Goal: Navigation & Orientation: Find specific page/section

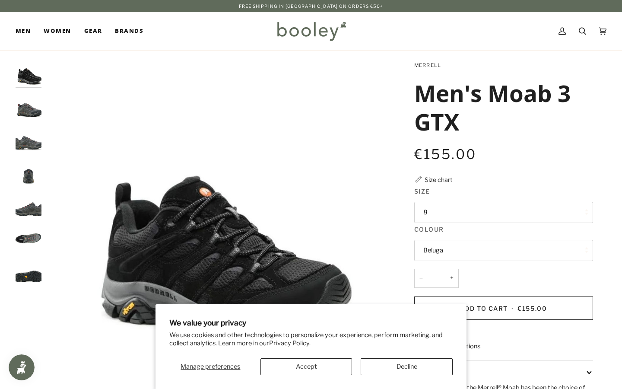
click at [358, 367] on div "Manage preferences Accept Decline" at bounding box center [310, 363] width 283 height 23
click at [337, 368] on button "Accept" at bounding box center [307, 366] width 92 height 17
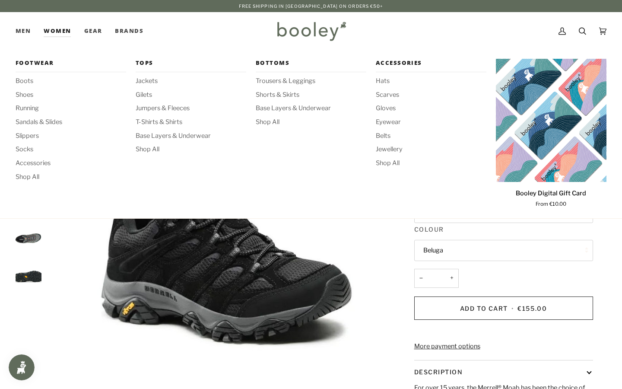
click at [60, 32] on link "Women" at bounding box center [57, 31] width 40 height 38
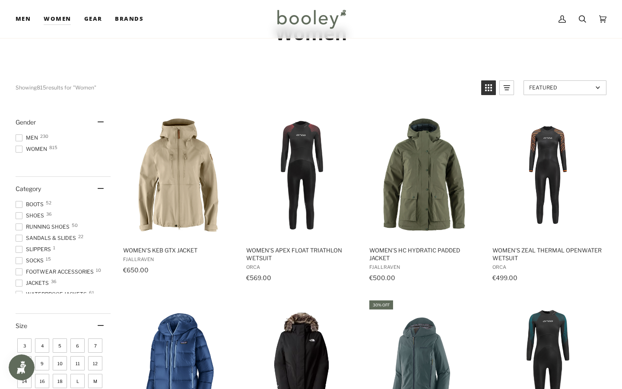
scroll to position [62, 0]
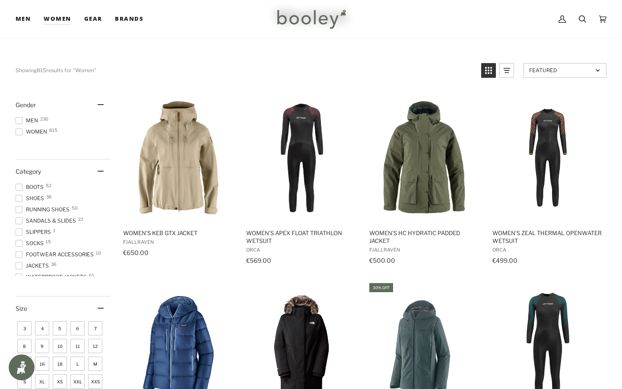
click at [22, 253] on span "Footwear Accessories 10" at bounding box center [56, 255] width 81 height 8
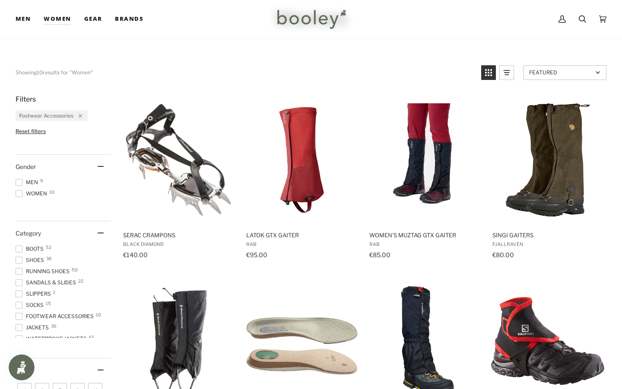
scroll to position [45, 0]
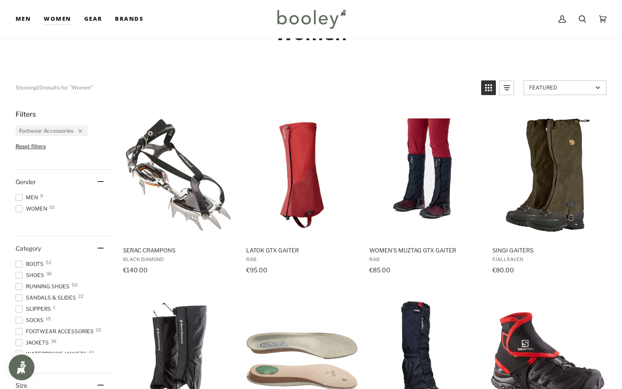
click at [18, 207] on span at bounding box center [19, 208] width 7 height 7
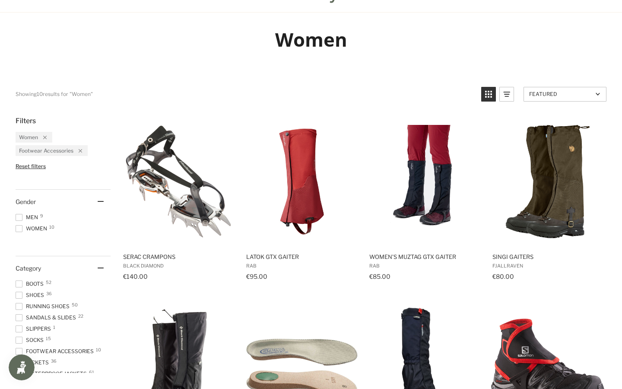
scroll to position [45, 0]
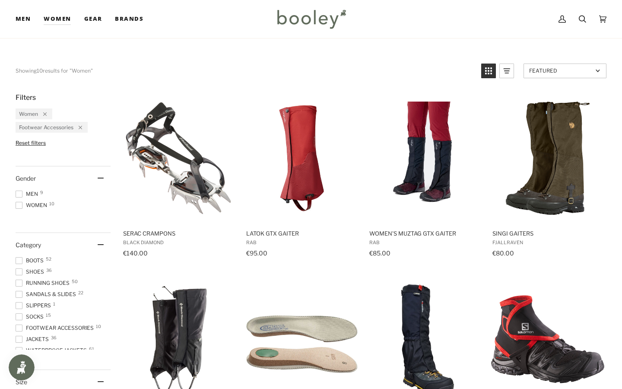
scroll to position [62, 0]
